Goal: Browse casually

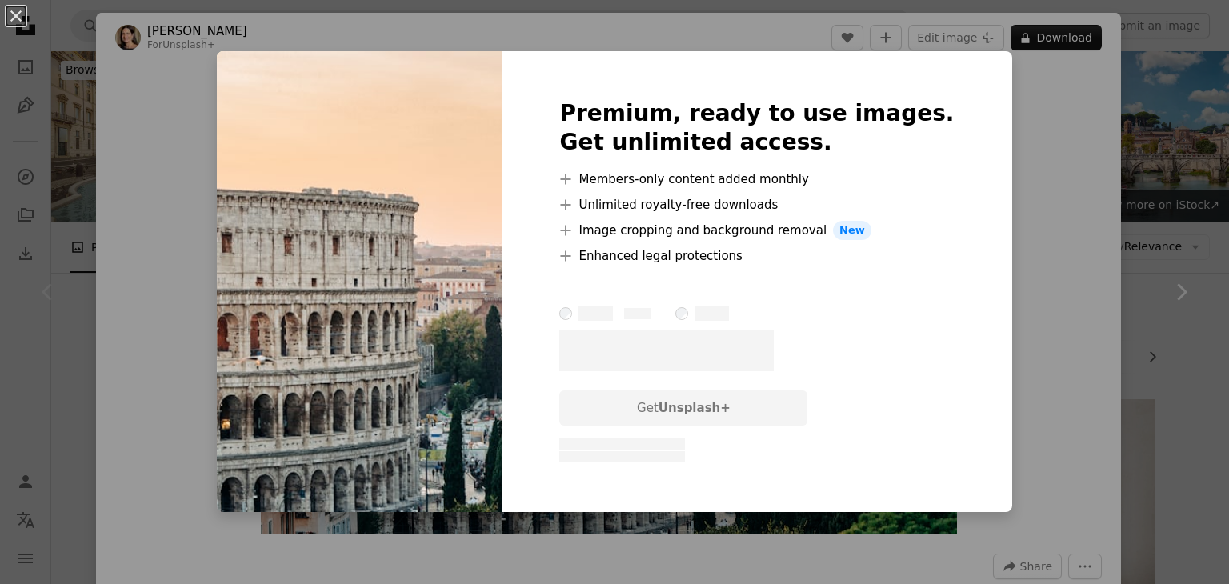
scroll to position [240, 0]
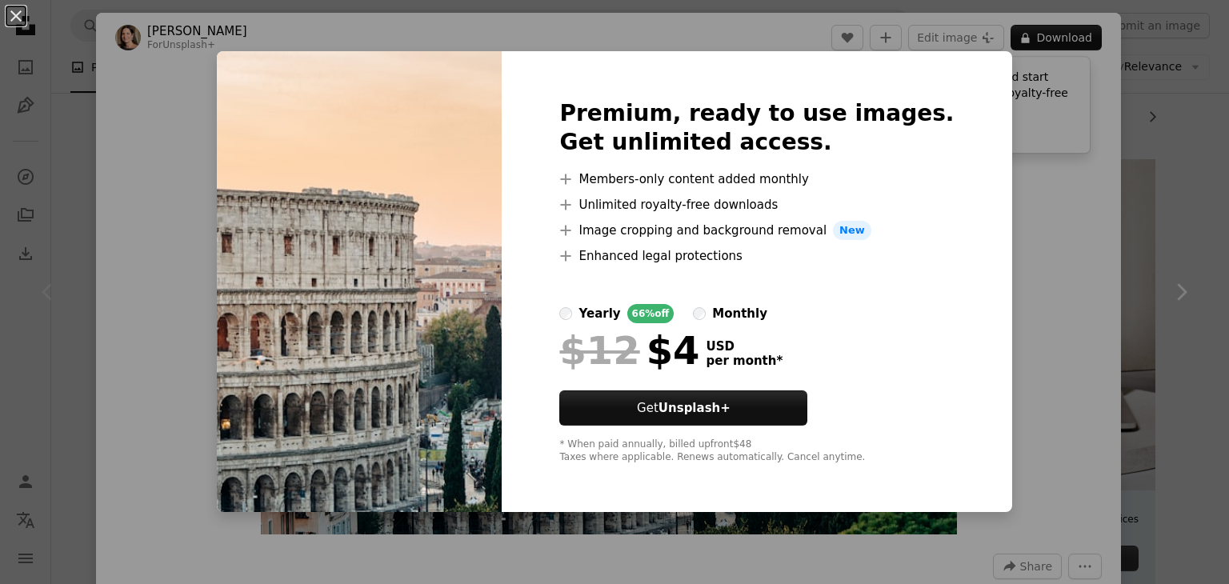
click at [753, 39] on div "An X shape Premium, ready to use images. Get unlimited access. A plus sign Memb…" at bounding box center [614, 292] width 1229 height 584
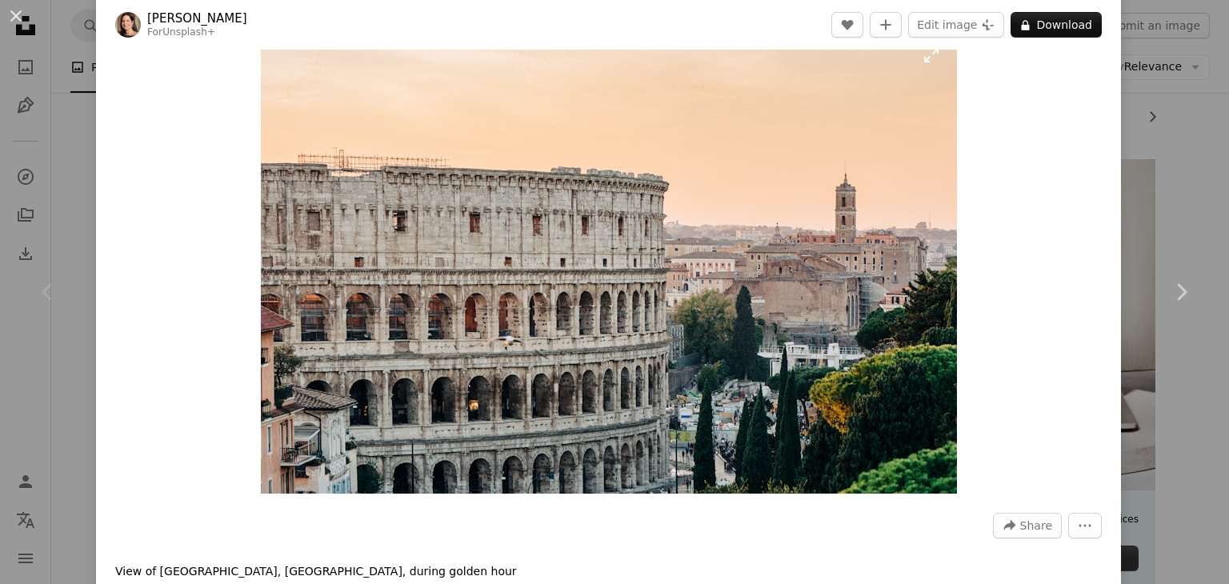
scroll to position [80, 0]
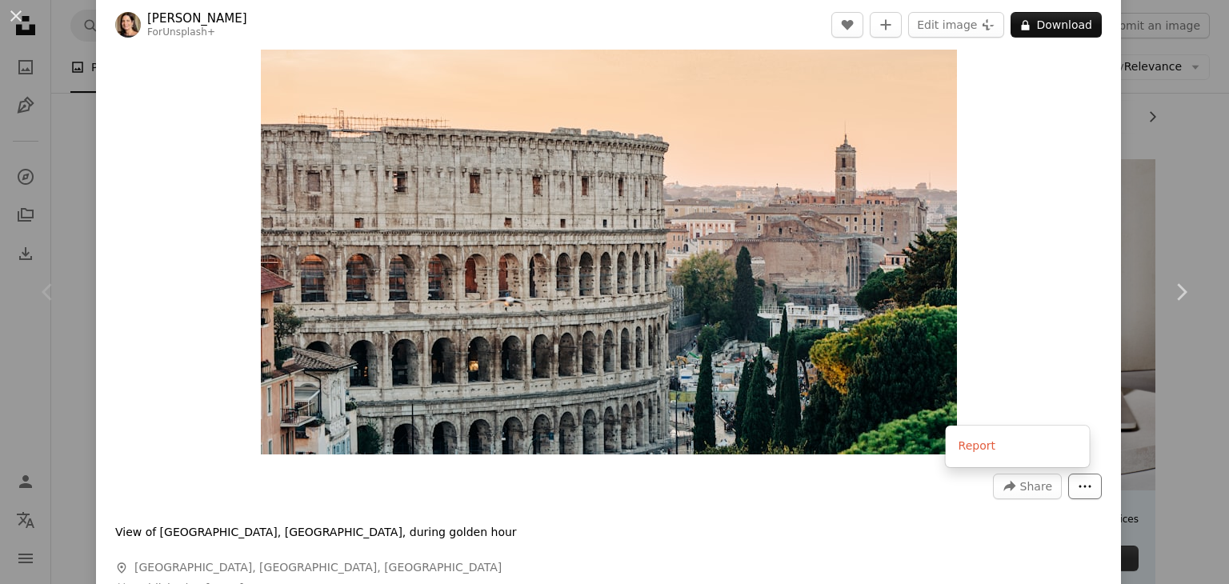
click at [1078, 487] on icon "More Actions" at bounding box center [1084, 486] width 14 height 14
click at [1069, 414] on dialog "An X shape Chevron left Chevron right [PERSON_NAME][GEOGRAPHIC_DATA] For Unspla…" at bounding box center [614, 292] width 1229 height 584
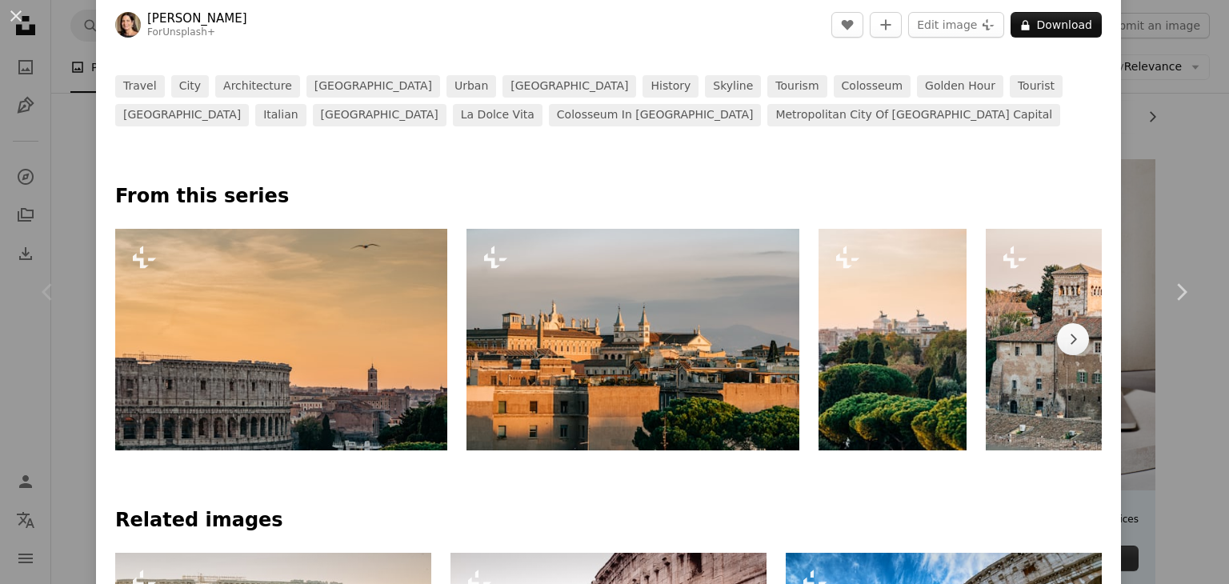
scroll to position [800, 0]
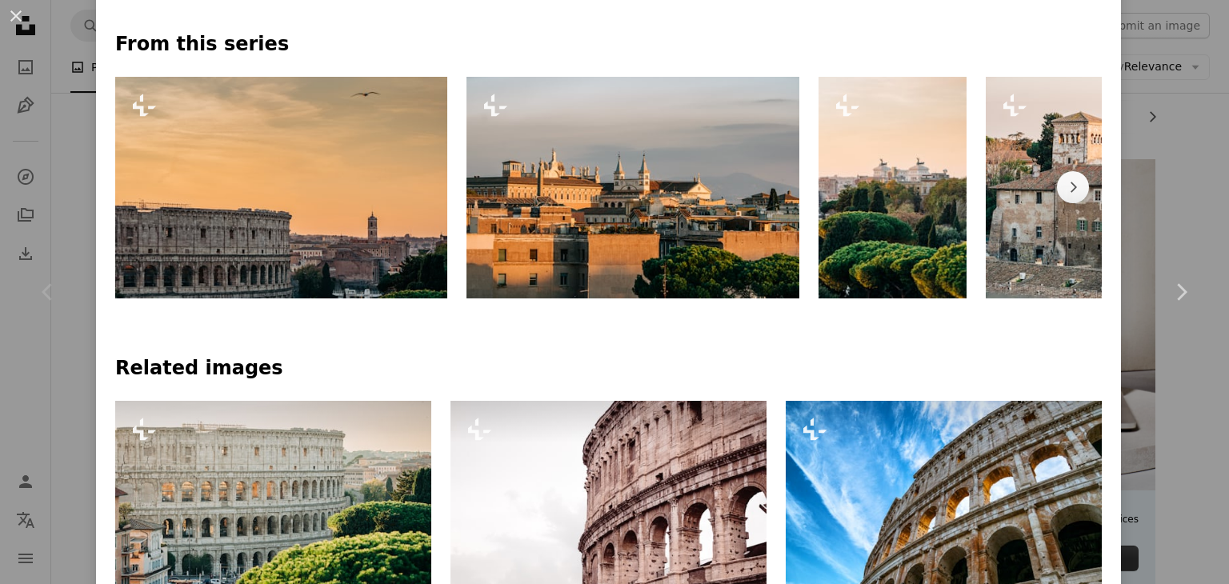
click at [33, 273] on div "Chevron left" at bounding box center [48, 292] width 96 height 154
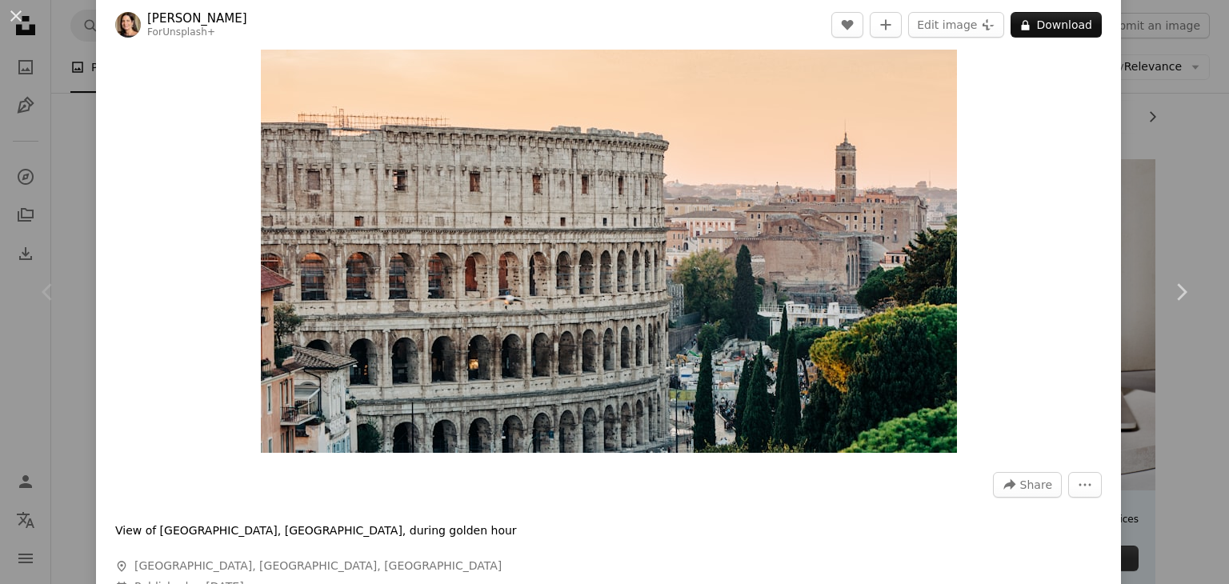
scroll to position [0, 0]
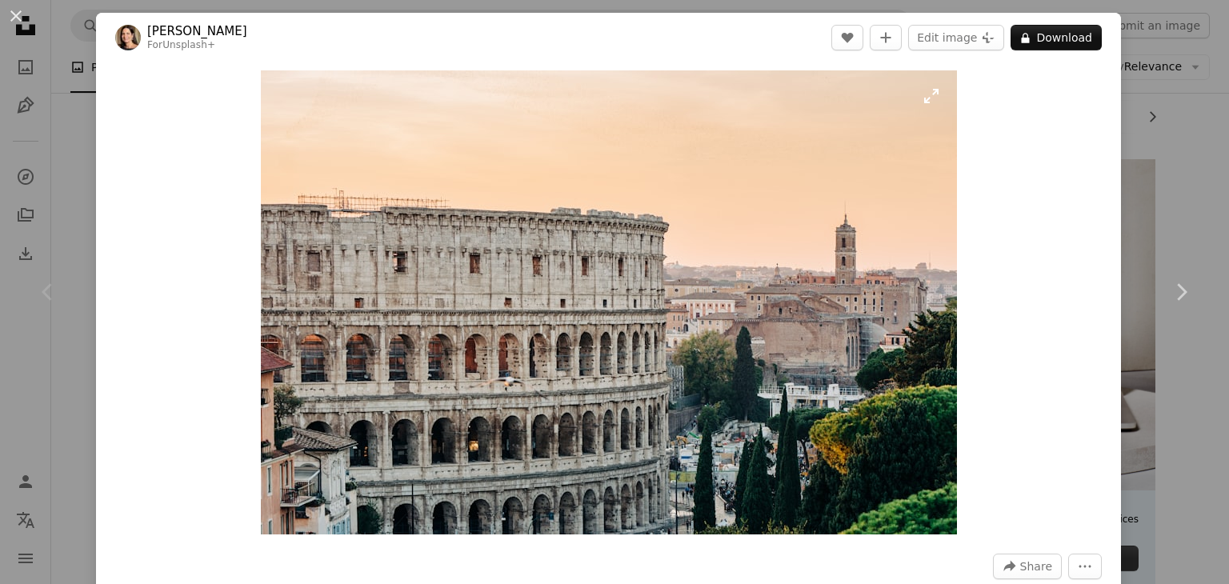
click at [580, 314] on img "Zoom in on this image" at bounding box center [609, 302] width 696 height 464
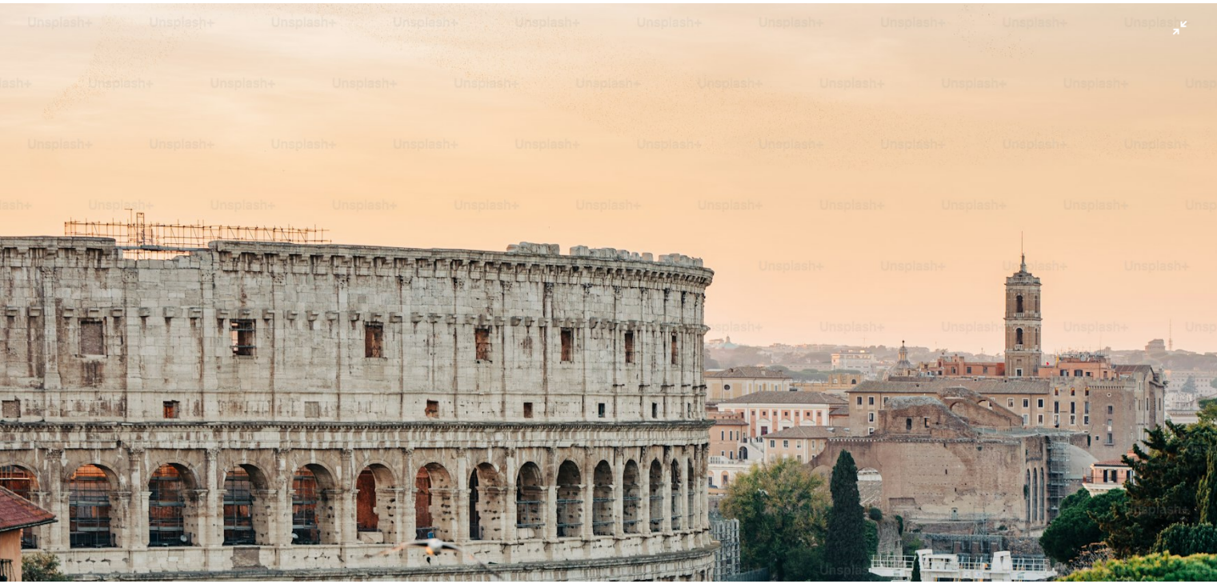
scroll to position [110, 0]
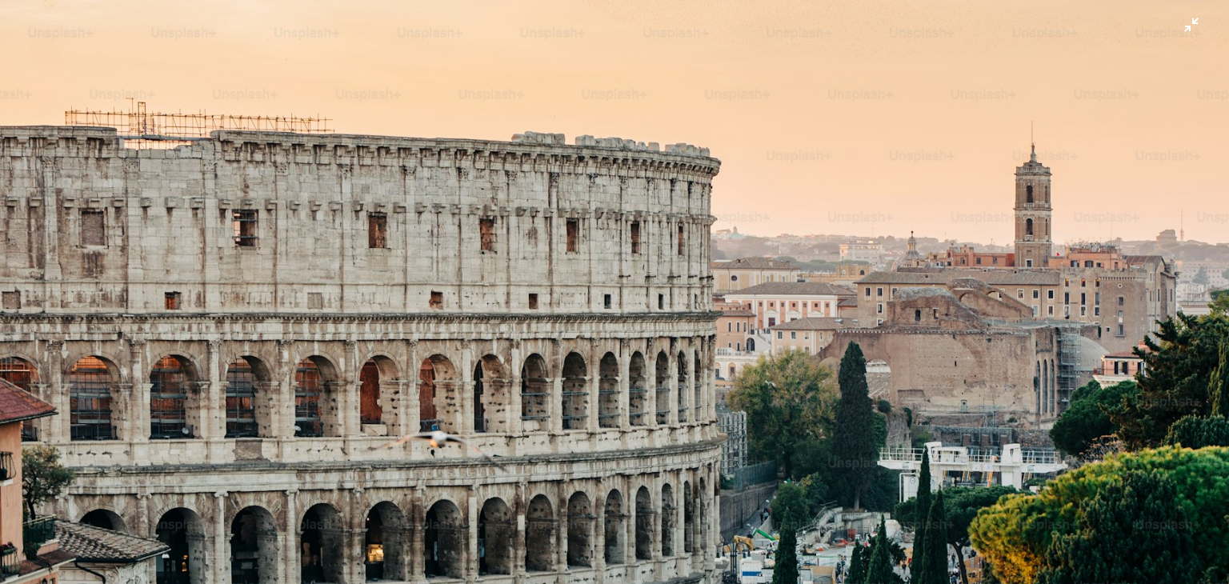
click at [1186, 23] on img "Zoom out on this image" at bounding box center [614, 300] width 1230 height 820
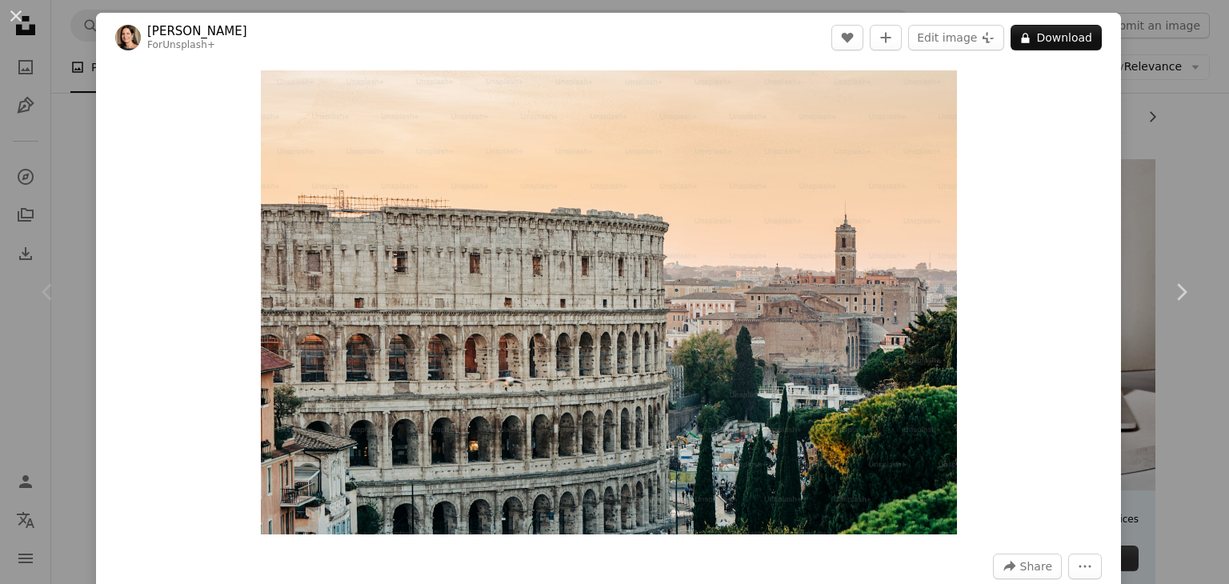
drag, startPoint x: 518, startPoint y: 286, endPoint x: 1105, endPoint y: 102, distance: 615.2
click at [1104, 101] on div "Zoom in" at bounding box center [608, 302] width 1025 height 480
click at [1148, 125] on div "An X shape Chevron left Chevron right [PERSON_NAME][GEOGRAPHIC_DATA] For Unspla…" at bounding box center [614, 292] width 1229 height 584
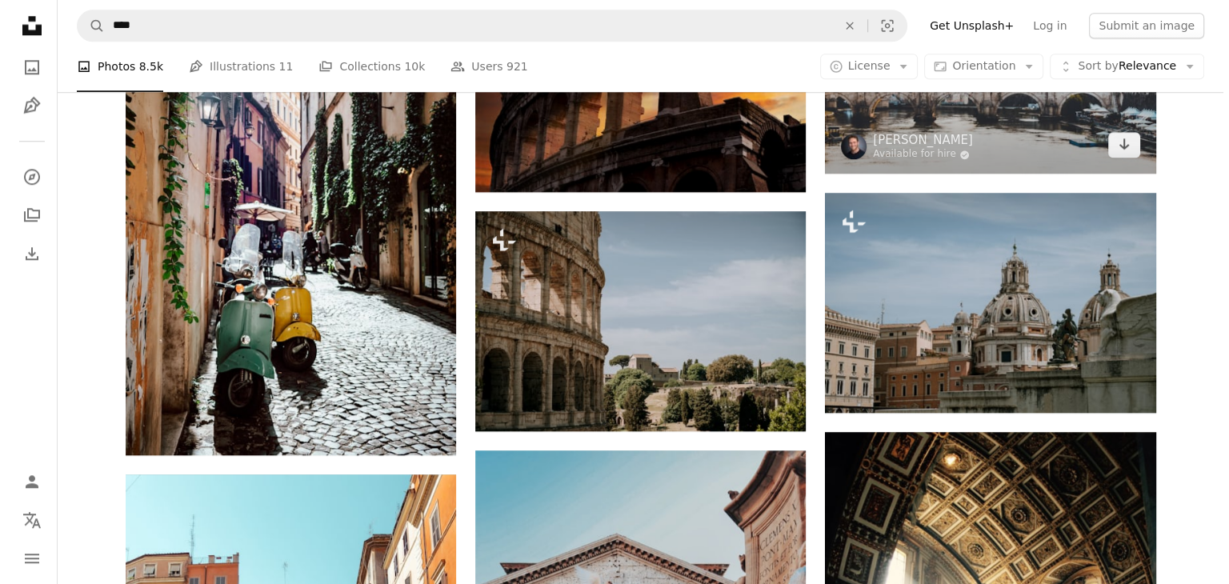
scroll to position [1680, 0]
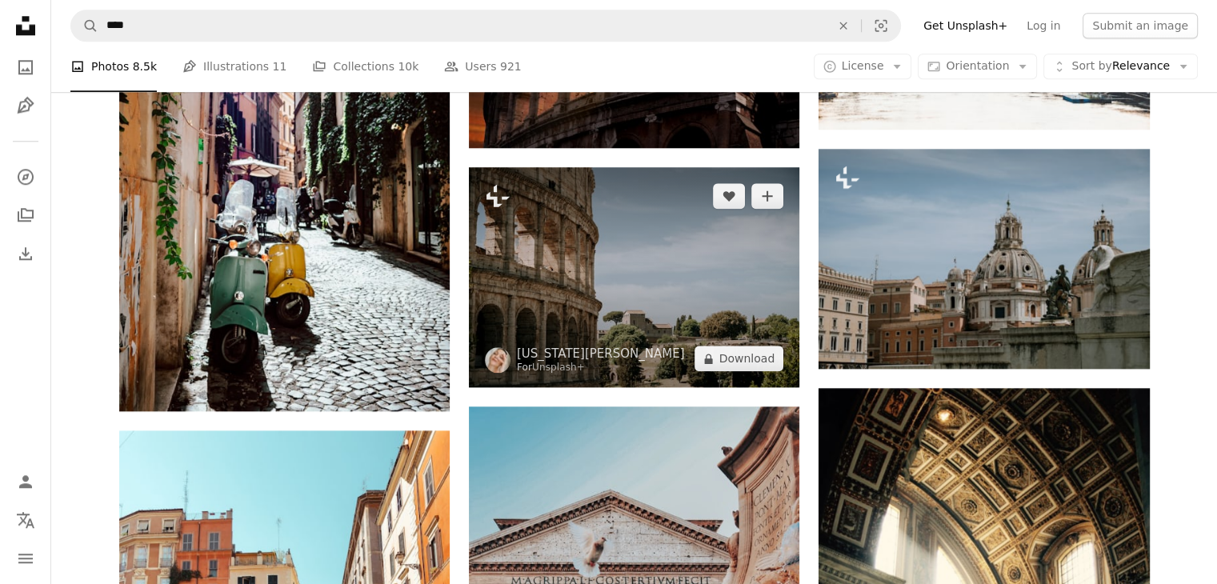
click at [684, 293] on img at bounding box center [634, 277] width 330 height 220
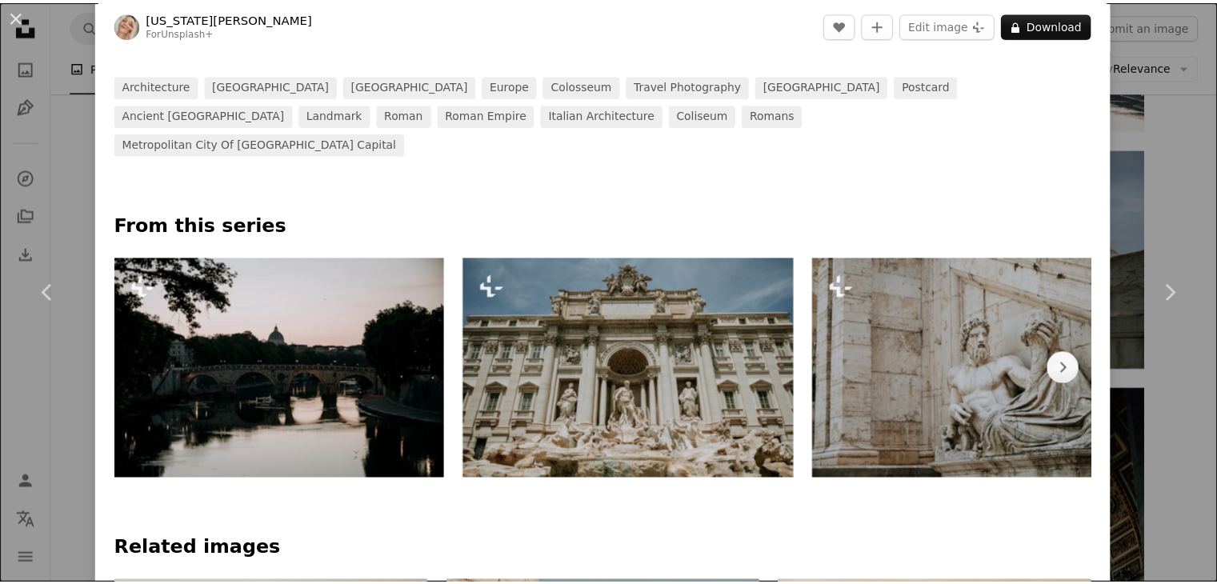
scroll to position [640, 0]
